Goal: Information Seeking & Learning: Check status

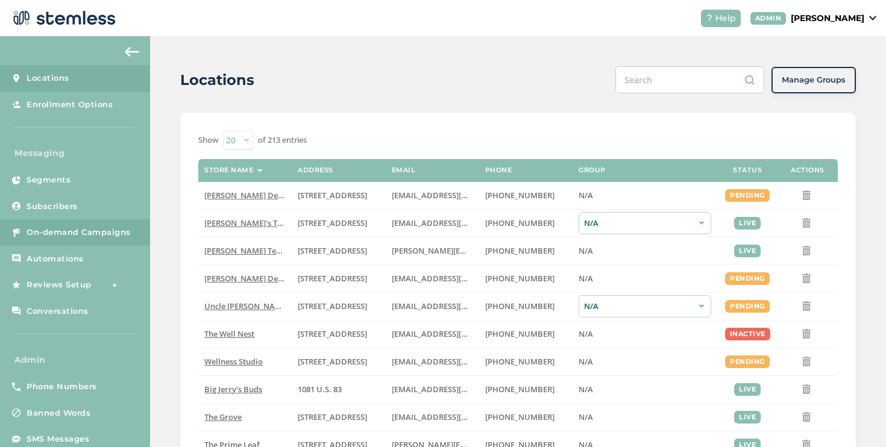
click at [99, 237] on span "On-demand Campaigns" at bounding box center [79, 233] width 104 height 12
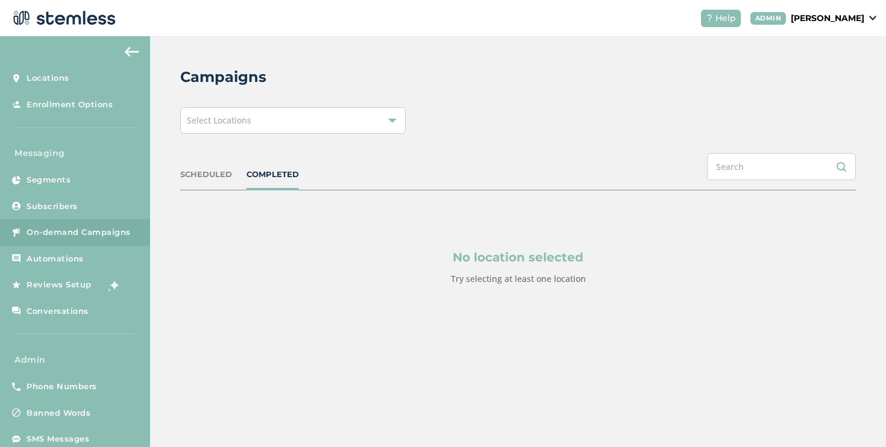
click at [225, 111] on div "Select Locations" at bounding box center [292, 120] width 225 height 27
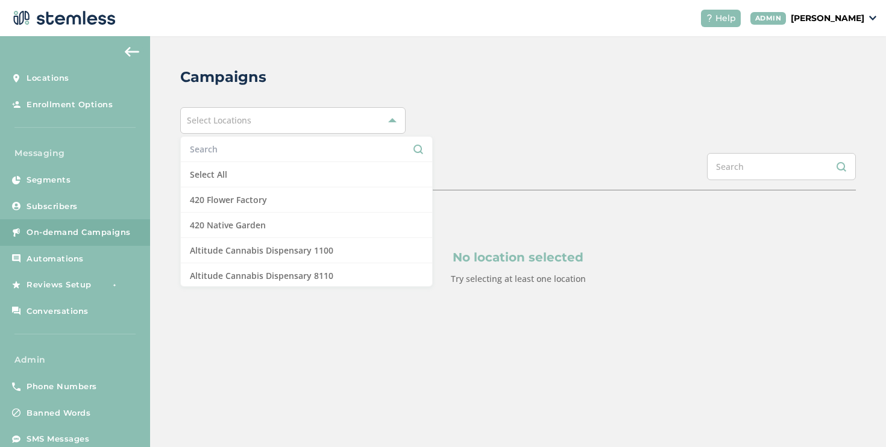
click at [225, 159] on li at bounding box center [306, 149] width 251 height 25
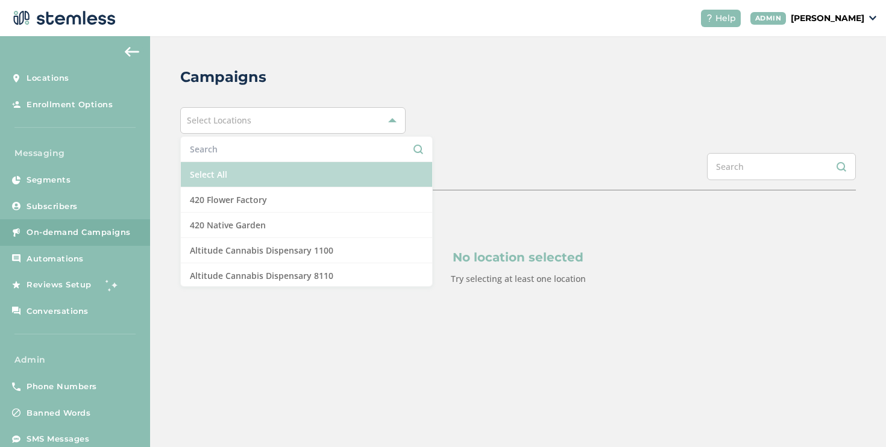
click at [225, 163] on li "Select All" at bounding box center [306, 174] width 251 height 25
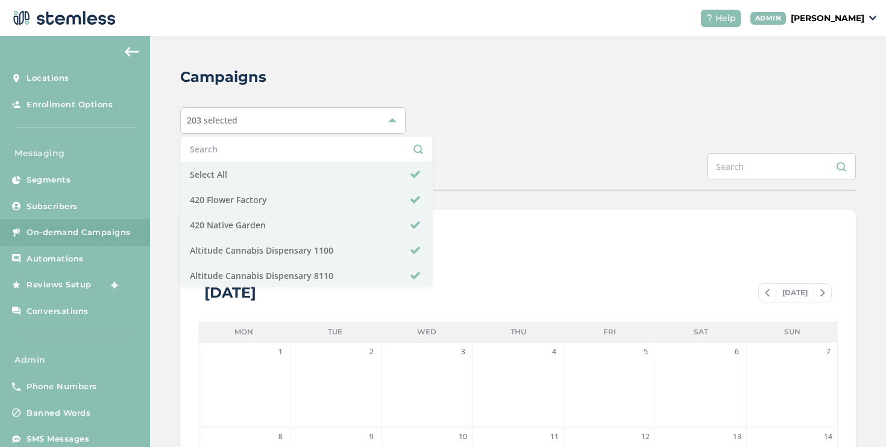
click at [427, 172] on div "SCHEDULED COMPLETED" at bounding box center [517, 171] width 675 height 37
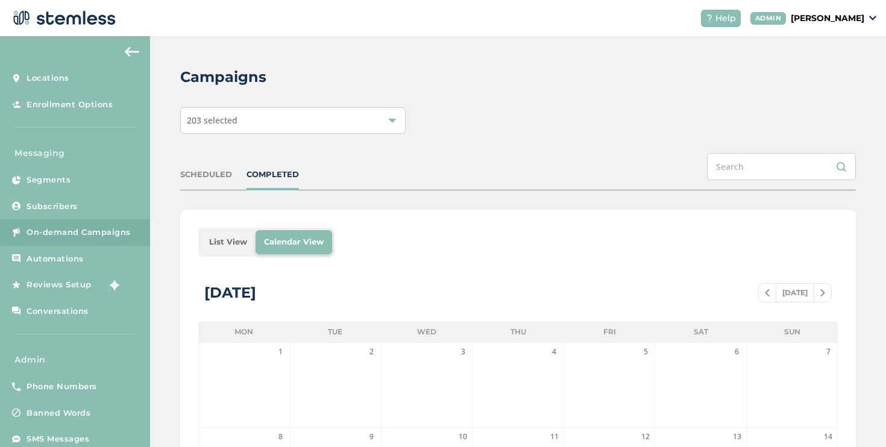
click at [236, 242] on li "List View" at bounding box center [228, 242] width 55 height 24
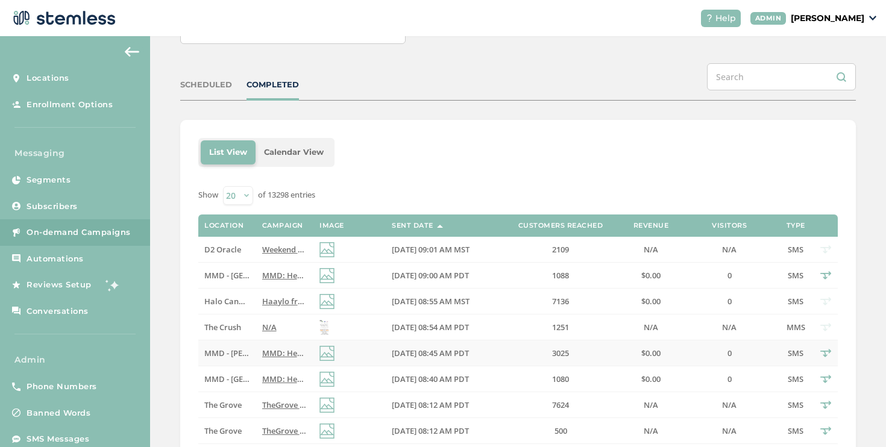
scroll to position [128, 0]
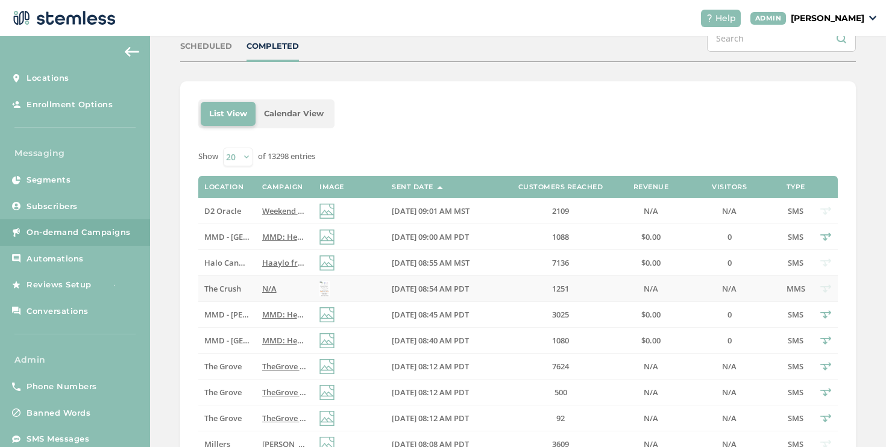
click at [228, 292] on span "The Crush" at bounding box center [222, 288] width 37 height 11
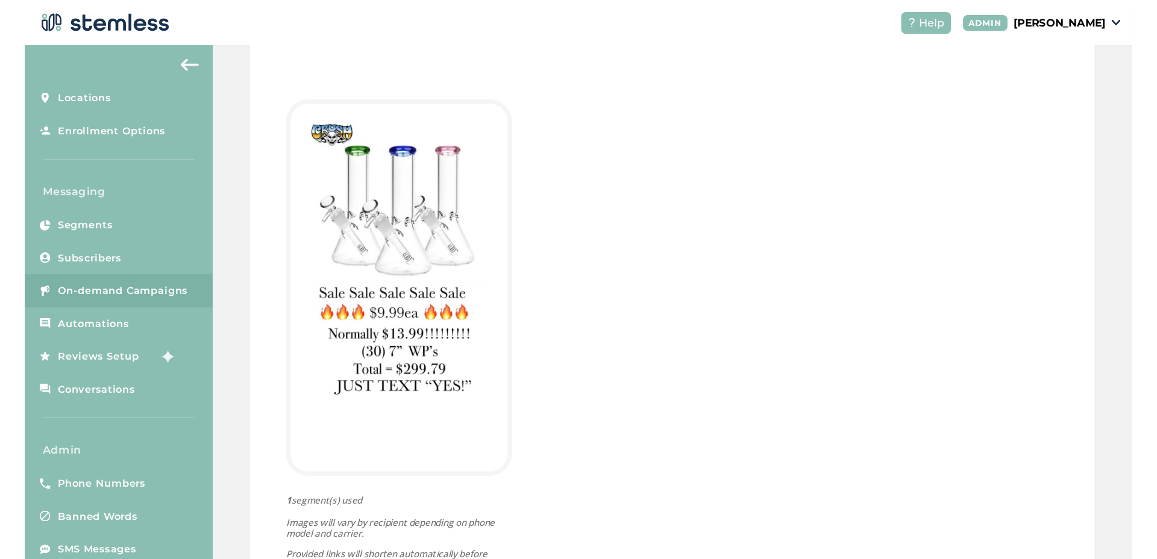
scroll to position [20, 0]
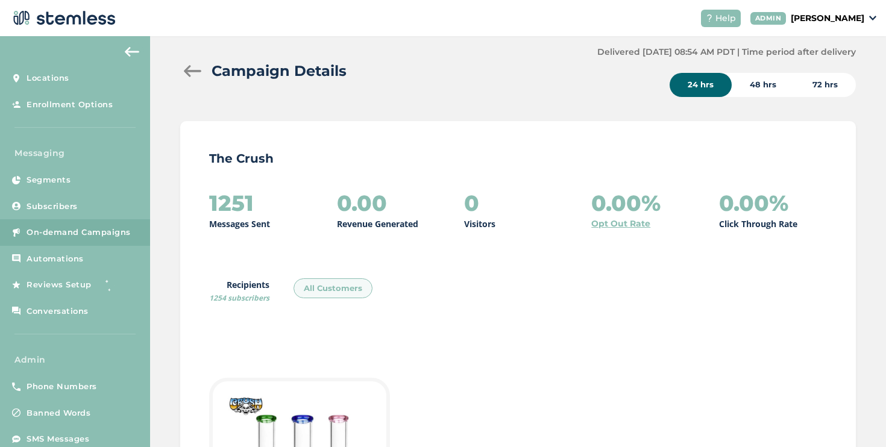
click at [188, 80] on div "Campaign Details" at bounding box center [383, 71] width 407 height 22
click at [189, 75] on div at bounding box center [192, 71] width 24 height 12
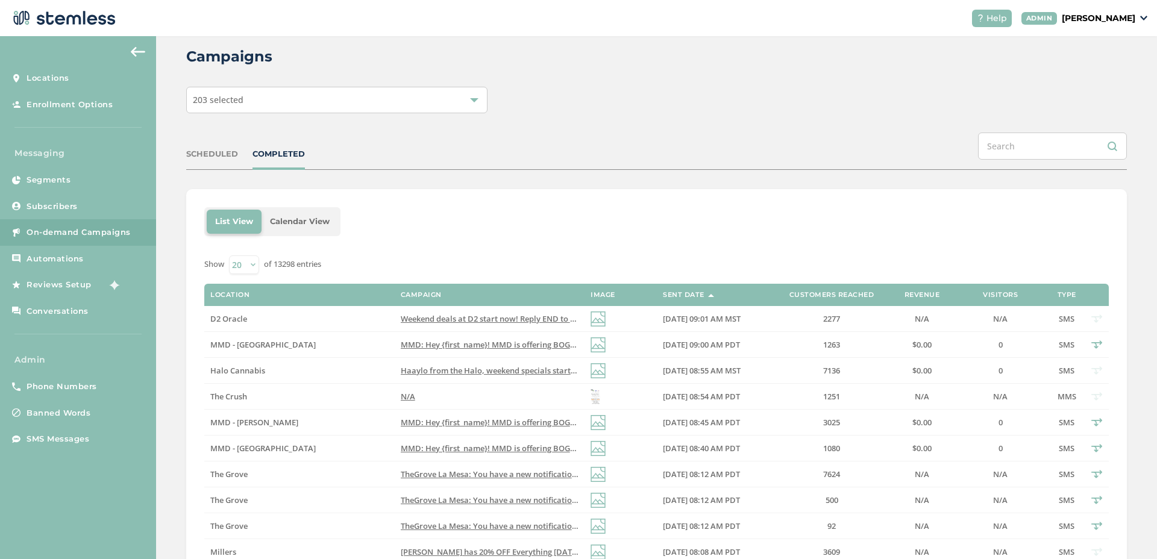
scroll to position [21, 0]
click at [284, 323] on td "D2 Oracle" at bounding box center [299, 318] width 190 height 26
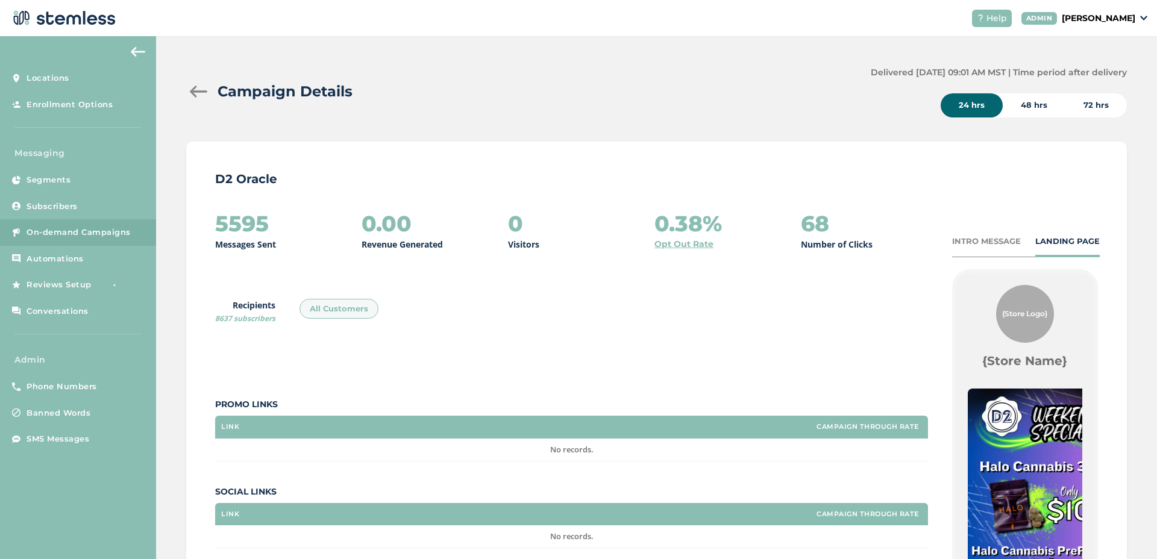
click at [201, 90] on div at bounding box center [198, 92] width 24 height 12
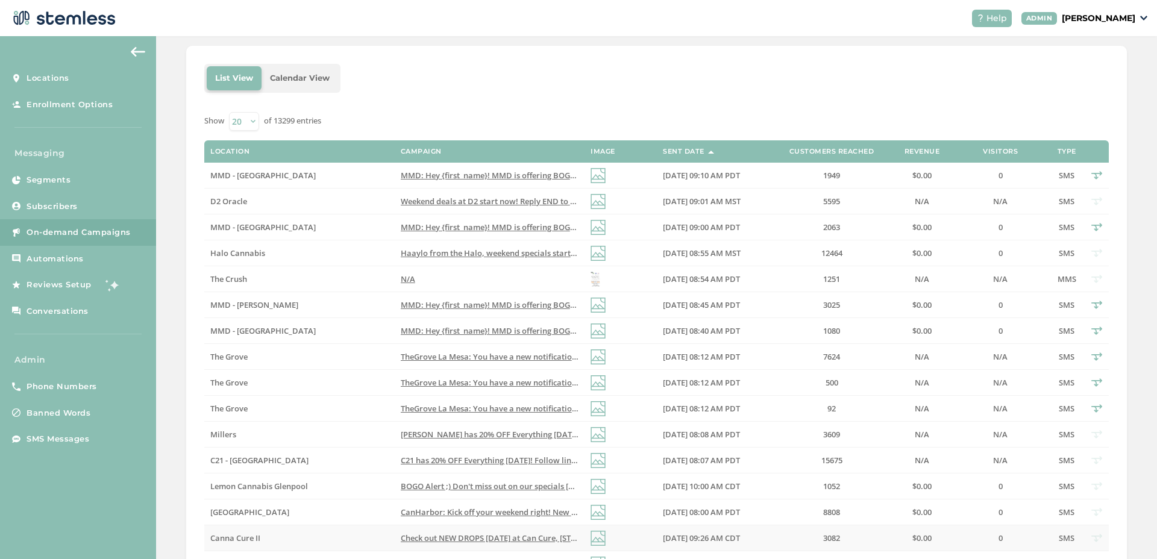
scroll to position [289, 0]
